Goal: Task Accomplishment & Management: Complete application form

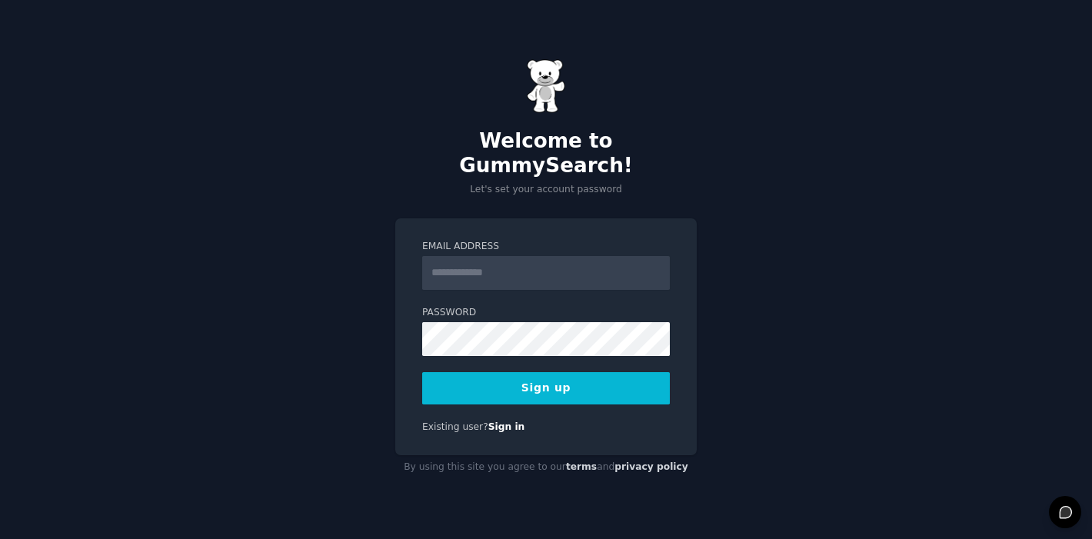
click at [502, 259] on input "Email Address" at bounding box center [546, 273] width 248 height 34
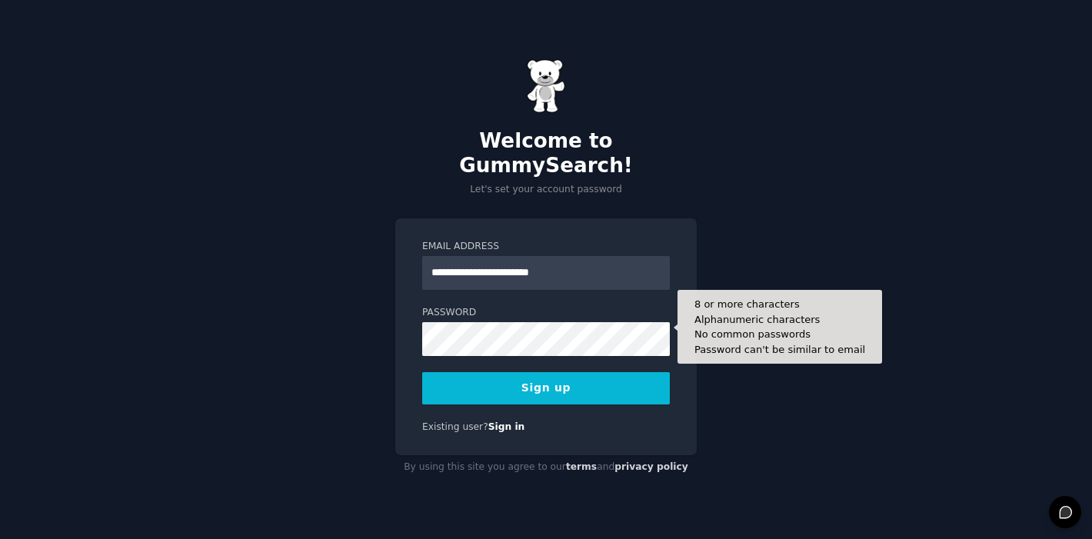
type input "**********"
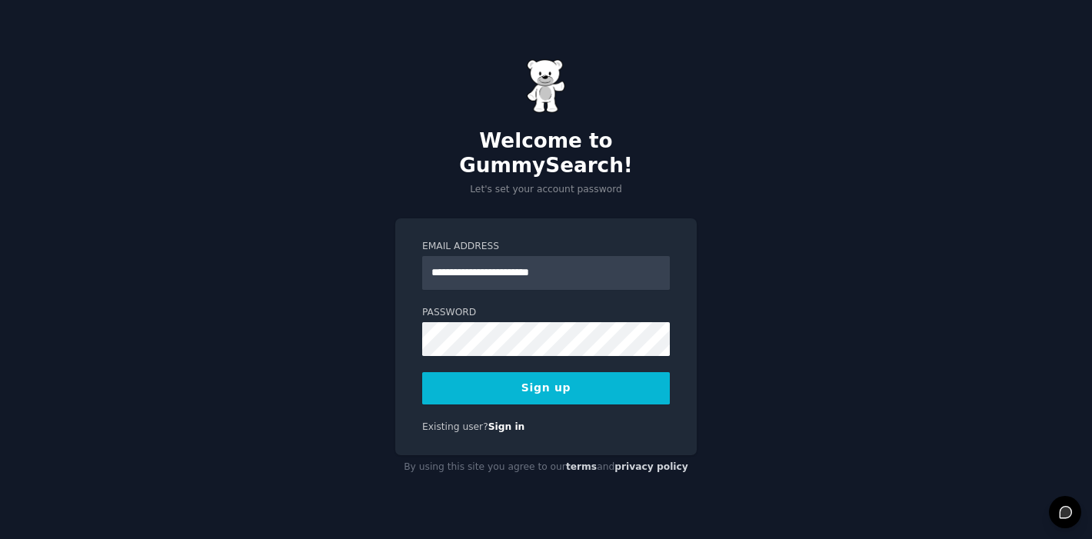
click at [494, 372] on button "Sign up" at bounding box center [546, 388] width 248 height 32
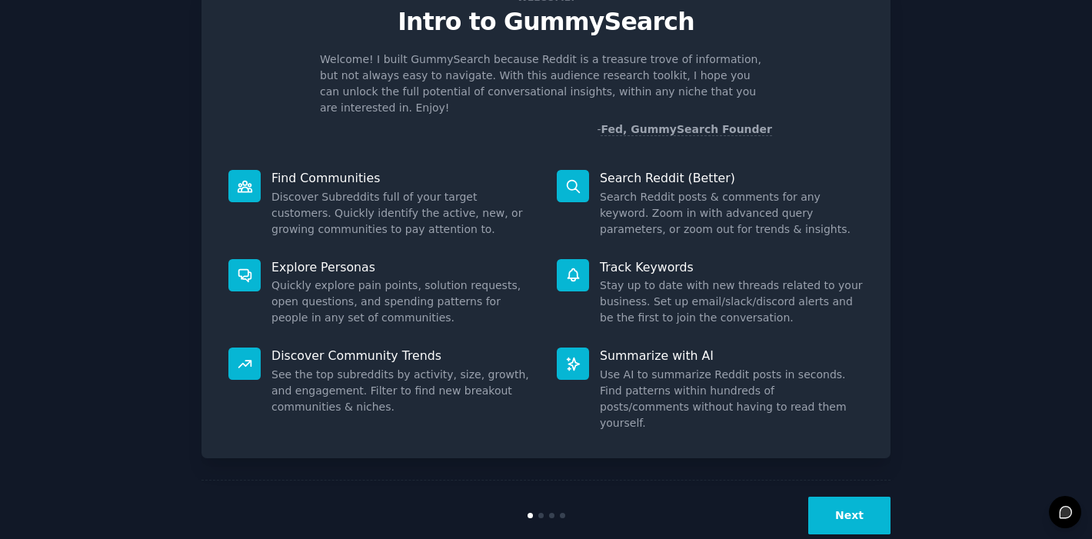
click at [860, 497] on button "Next" at bounding box center [849, 516] width 82 height 38
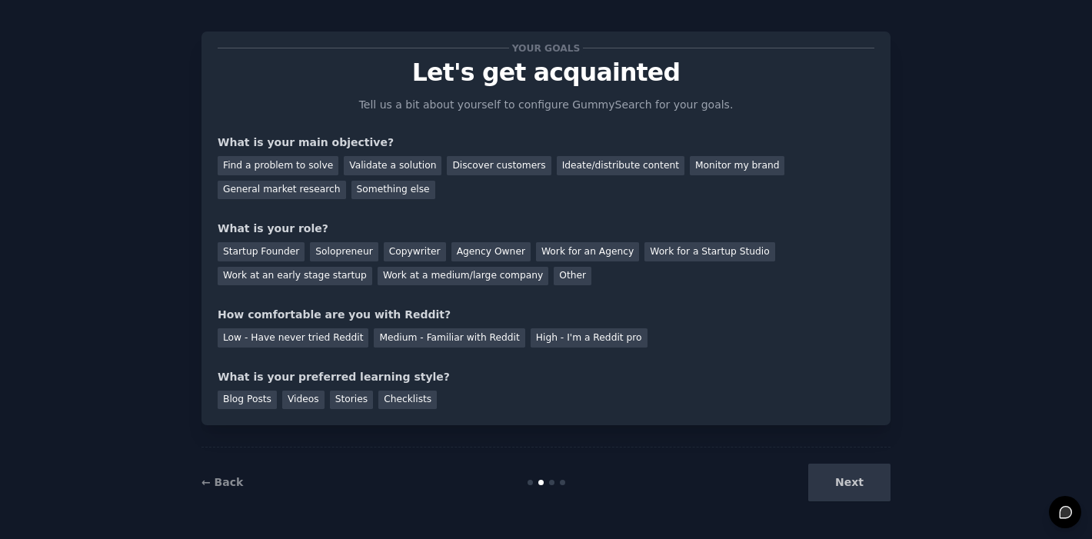
scroll to position [12, 0]
click at [845, 490] on div "Next" at bounding box center [776, 483] width 230 height 38
click at [274, 165] on div "Find a problem to solve" at bounding box center [278, 165] width 121 height 19
click at [401, 156] on div "Validate a solution" at bounding box center [393, 165] width 98 height 19
click at [296, 166] on div "Find a problem to solve" at bounding box center [278, 165] width 121 height 19
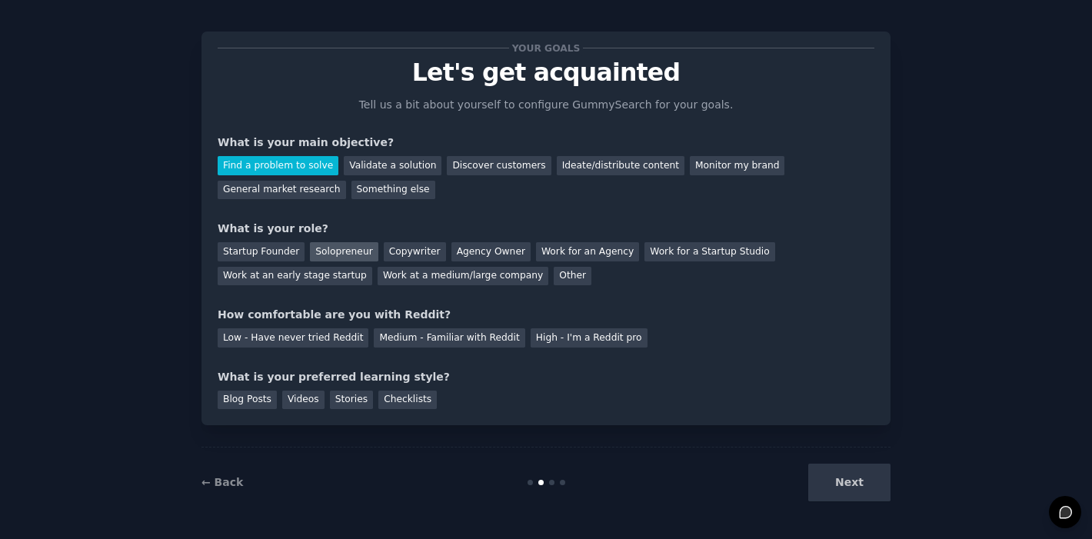
click at [334, 249] on div "Solopreneur" at bounding box center [344, 251] width 68 height 19
click at [561, 338] on div "High - I'm a Reddit pro" at bounding box center [589, 337] width 117 height 19
click at [289, 404] on div "Videos" at bounding box center [303, 400] width 42 height 19
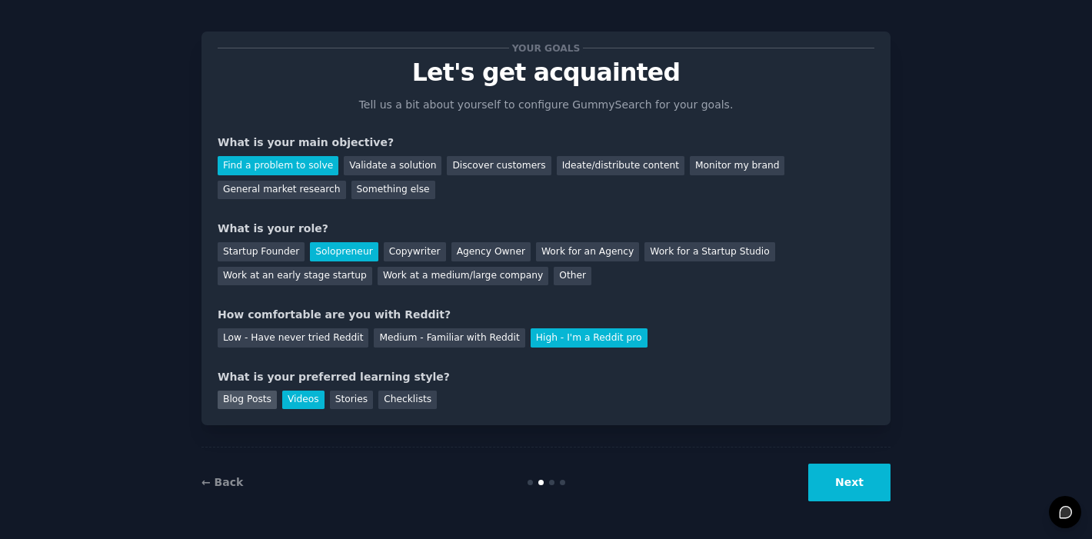
click at [241, 401] on div "Blog Posts" at bounding box center [247, 400] width 59 height 19
click at [293, 396] on div "Videos" at bounding box center [303, 400] width 42 height 19
click at [843, 489] on button "Next" at bounding box center [849, 483] width 82 height 38
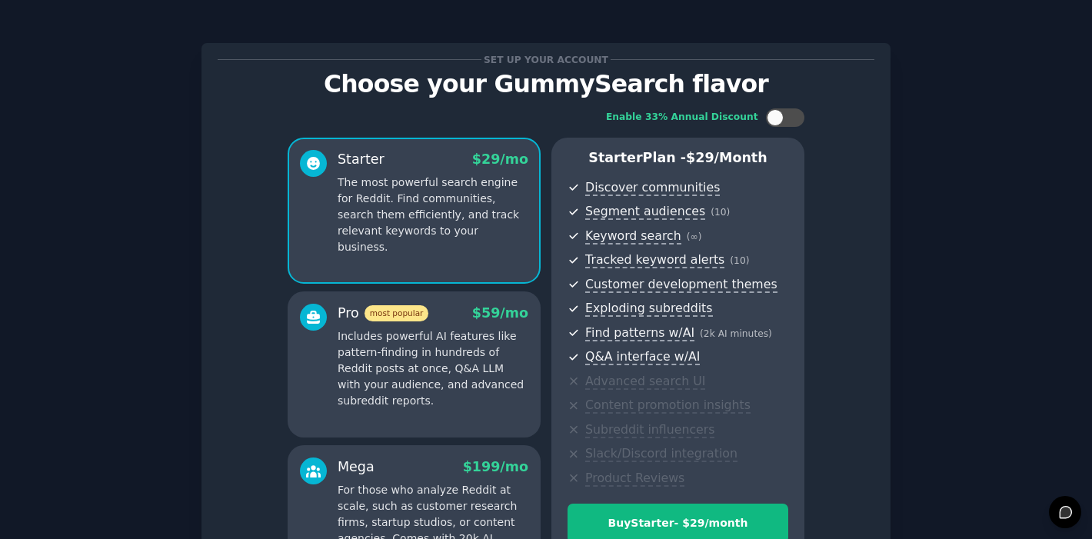
click at [970, 124] on div "Set up your account Choose your GummySearch flavor Enable 33% Annual Discount S…" at bounding box center [546, 369] width 1049 height 694
